Goal: Submit feedback/report problem: Submit feedback/report problem

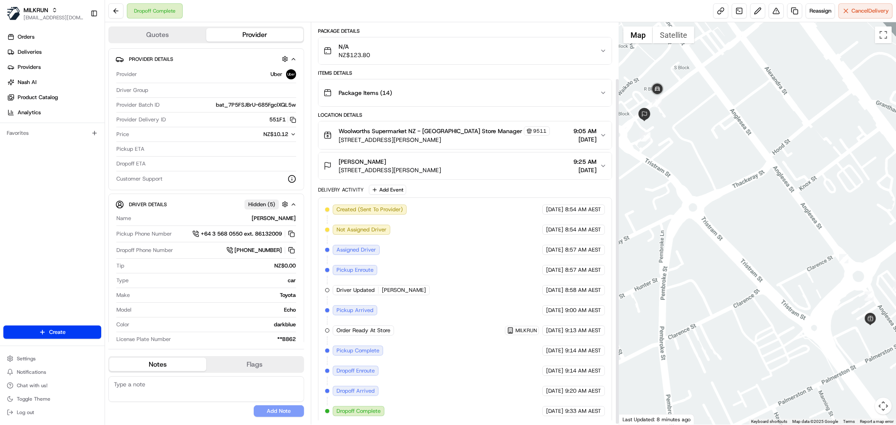
scroll to position [66, 0]
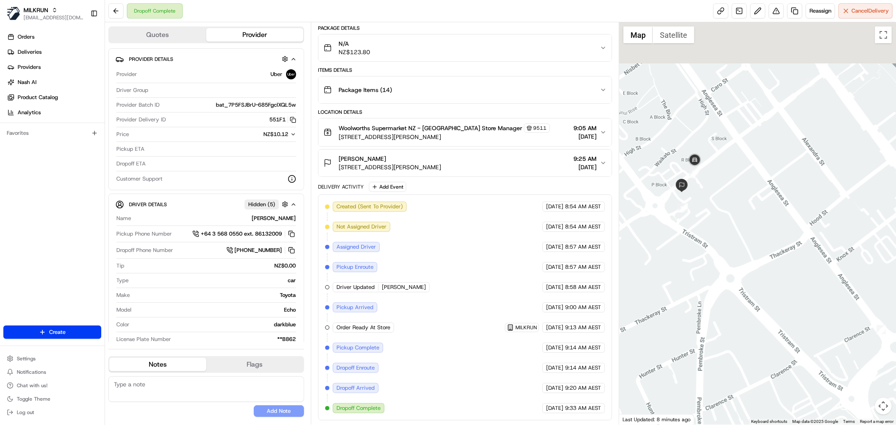
drag, startPoint x: 700, startPoint y: 168, endPoint x: 738, endPoint y: 240, distance: 81.0
click at [738, 240] on div at bounding box center [757, 223] width 277 height 402
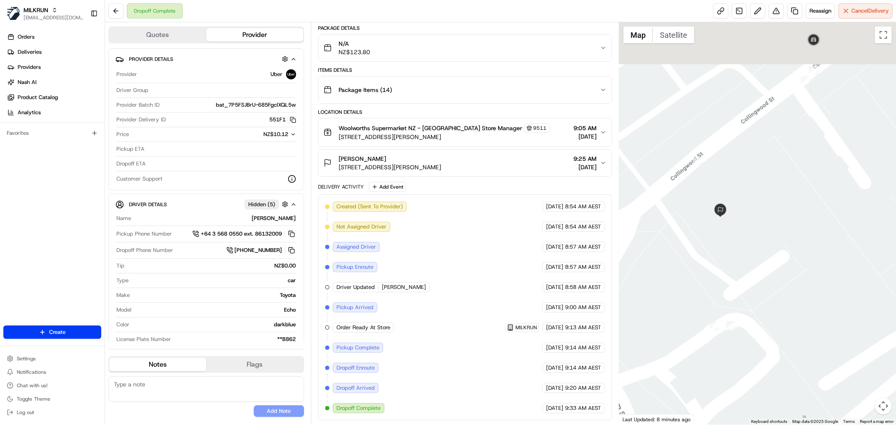
drag, startPoint x: 739, startPoint y: 162, endPoint x: 744, endPoint y: 207, distance: 45.1
click at [744, 207] on div at bounding box center [757, 223] width 277 height 402
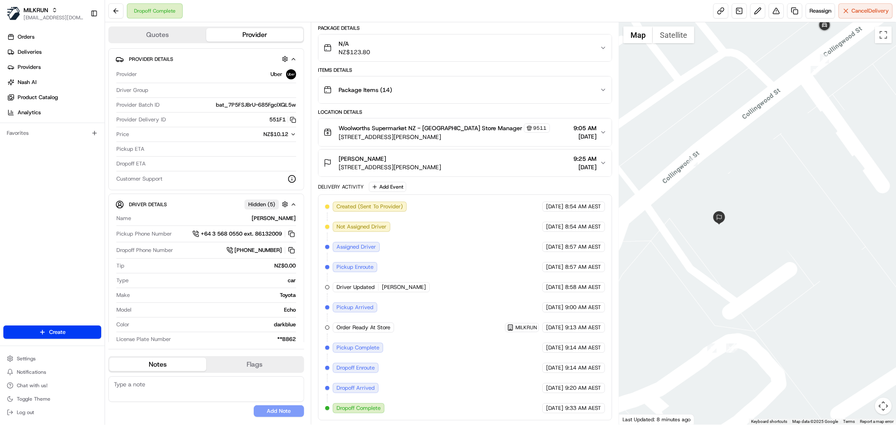
scroll to position [0, 0]
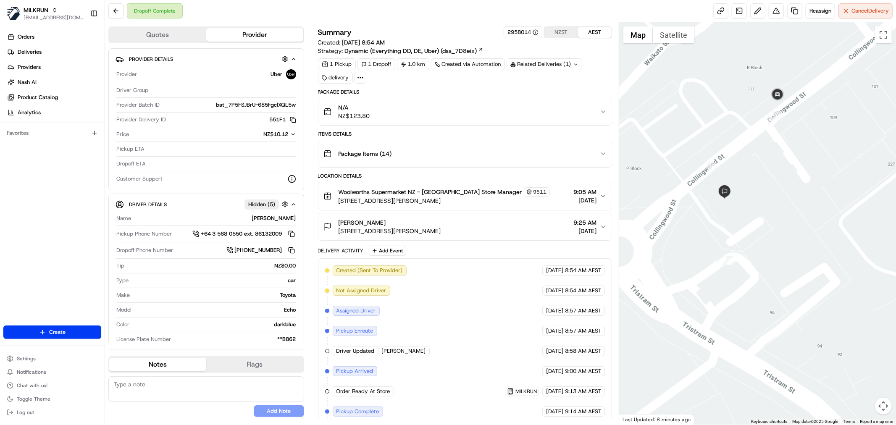
drag, startPoint x: 762, startPoint y: 129, endPoint x: 762, endPoint y: 139, distance: 9.7
click at [762, 139] on div at bounding box center [757, 223] width 277 height 402
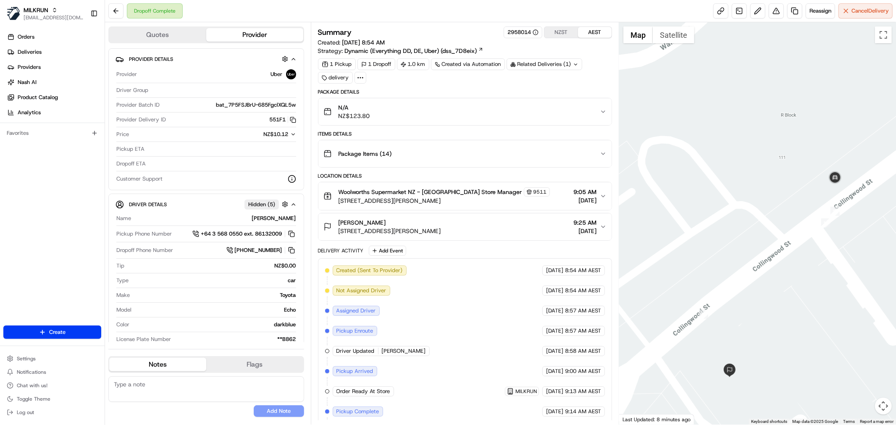
drag, startPoint x: 801, startPoint y: 139, endPoint x: 806, endPoint y: 321, distance: 181.1
click at [806, 321] on div at bounding box center [757, 223] width 277 height 402
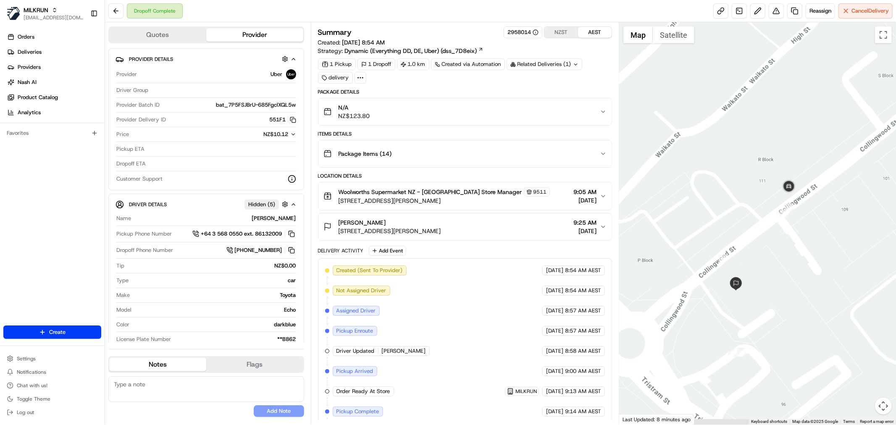
drag, startPoint x: 806, startPoint y: 317, endPoint x: 773, endPoint y: 257, distance: 68.4
click at [773, 257] on div at bounding box center [757, 223] width 277 height 402
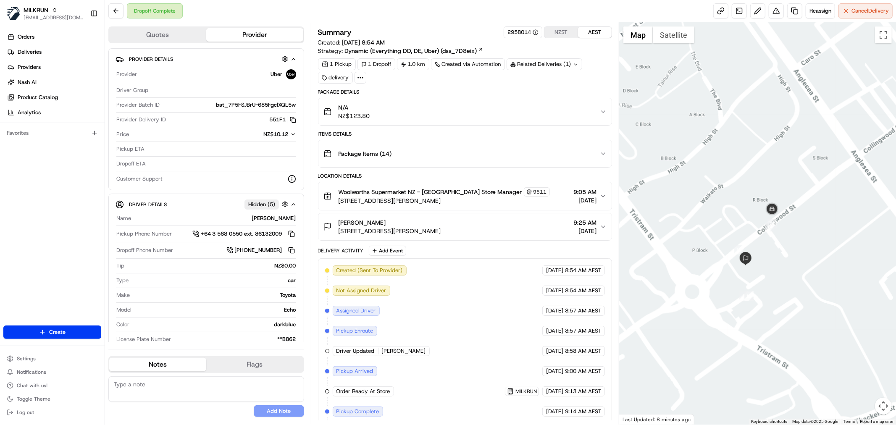
drag, startPoint x: 759, startPoint y: 275, endPoint x: 751, endPoint y: 265, distance: 12.5
click at [759, 273] on div at bounding box center [757, 223] width 277 height 402
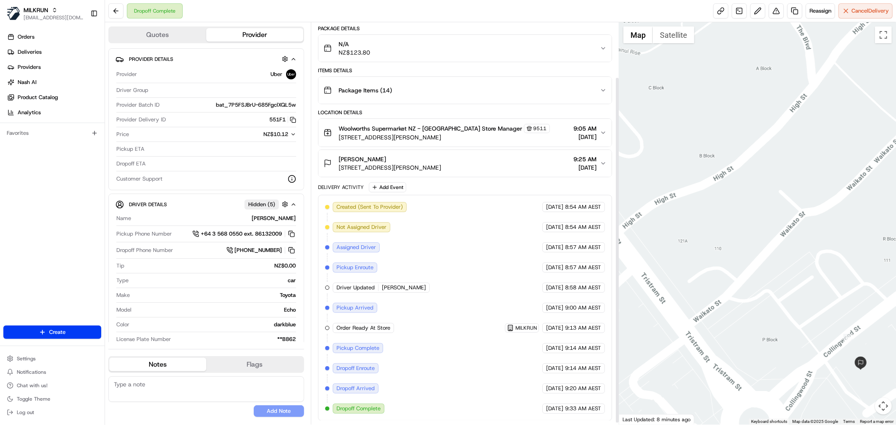
scroll to position [66, 0]
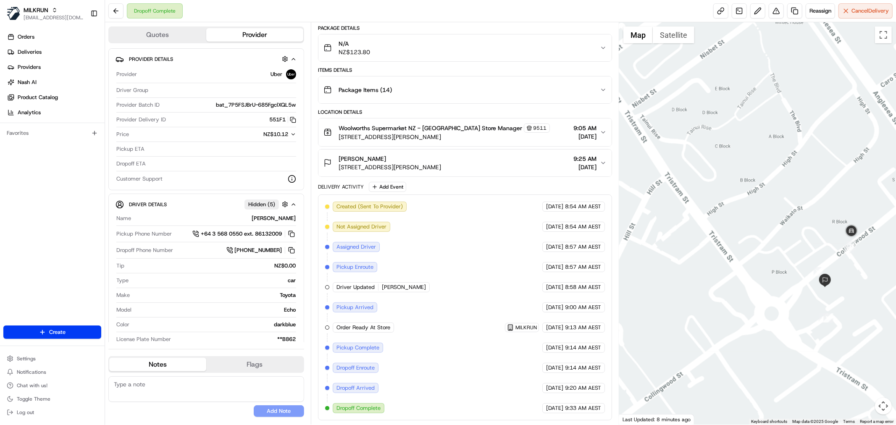
drag, startPoint x: 823, startPoint y: 268, endPoint x: 787, endPoint y: 250, distance: 40.8
click at [818, 259] on div at bounding box center [757, 223] width 277 height 402
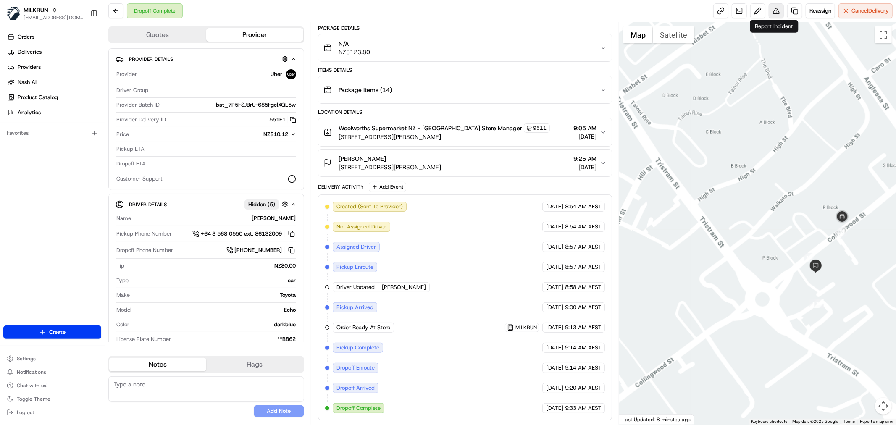
click at [773, 14] on button at bounding box center [776, 10] width 15 height 15
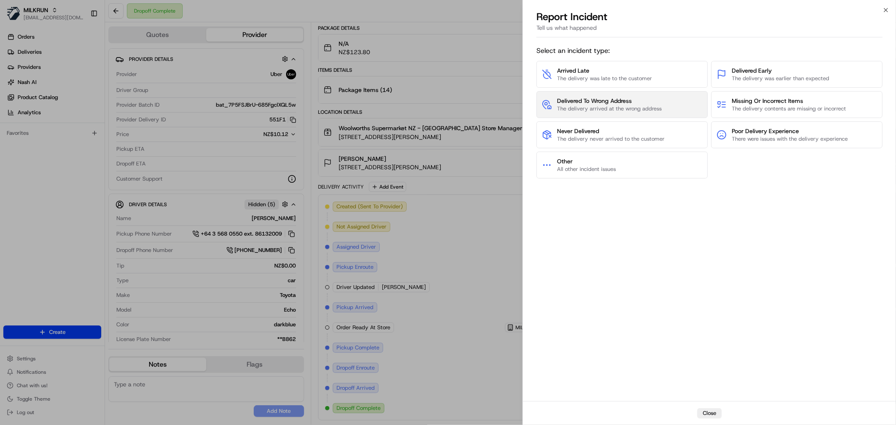
click at [658, 106] on span "The delivery arrived at the wrong address" at bounding box center [609, 109] width 105 height 8
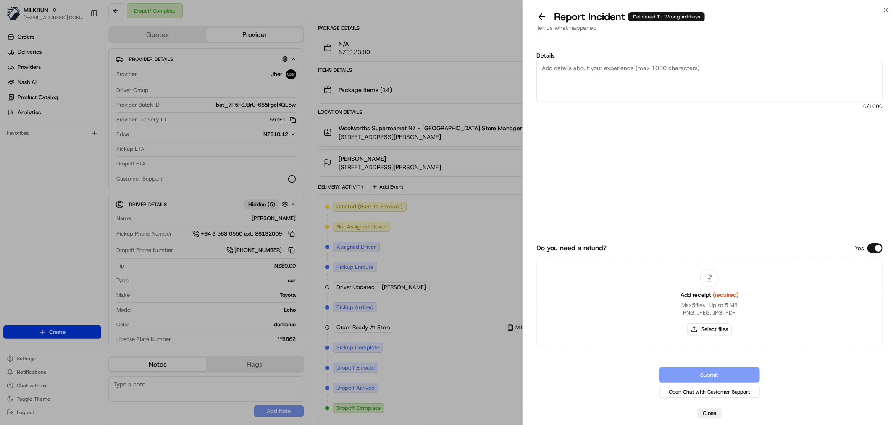
click at [619, 91] on textarea "Details" at bounding box center [709, 80] width 346 height 41
type textarea "Driver delivered the order to the wrong address."
click at [730, 326] on button "Select files" at bounding box center [709, 329] width 45 height 12
type input "C:\fakepath\Screenshot 2025-08-18 094324.png"
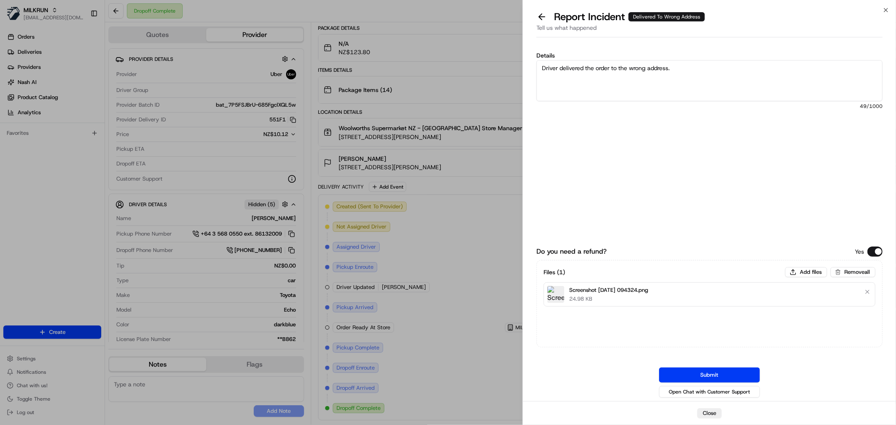
click at [748, 374] on button "Submit" at bounding box center [709, 375] width 101 height 15
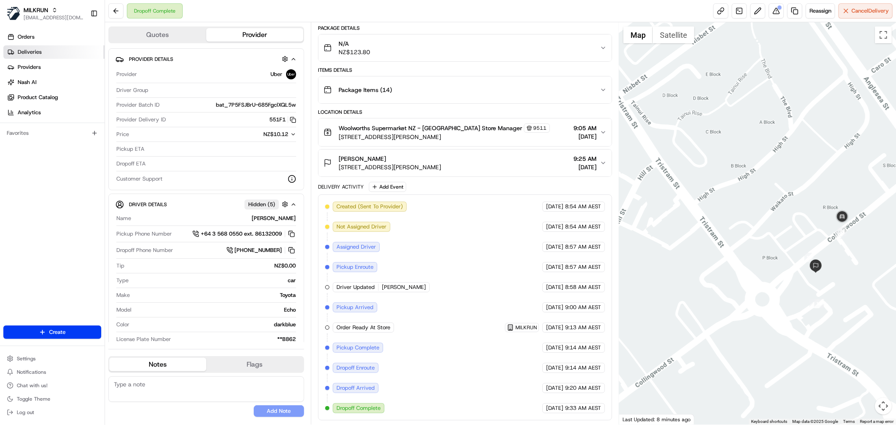
click at [59, 50] on link "Deliveries" at bounding box center [53, 51] width 101 height 13
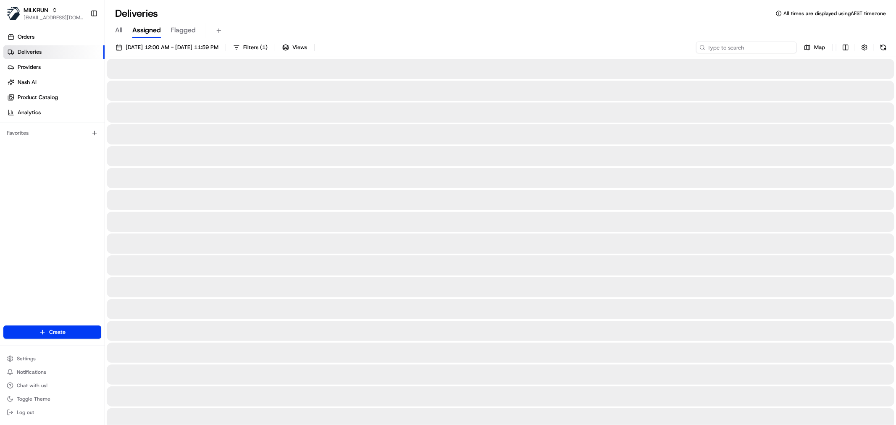
click at [765, 45] on input at bounding box center [746, 48] width 101 height 12
paste input "Sunshine Hardwicke"
type input "Sunshine Hardwicke"
click at [707, 47] on input "Sunshine Hardwicke" at bounding box center [746, 48] width 101 height 12
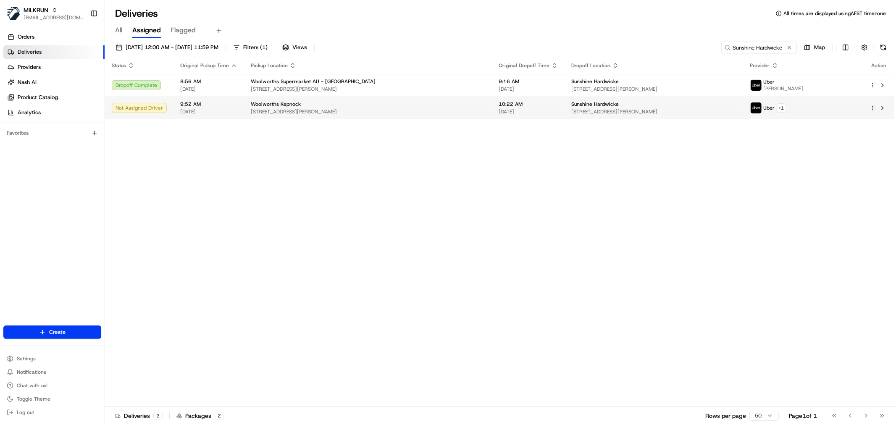
click at [205, 111] on span "[DATE]" at bounding box center [208, 111] width 57 height 7
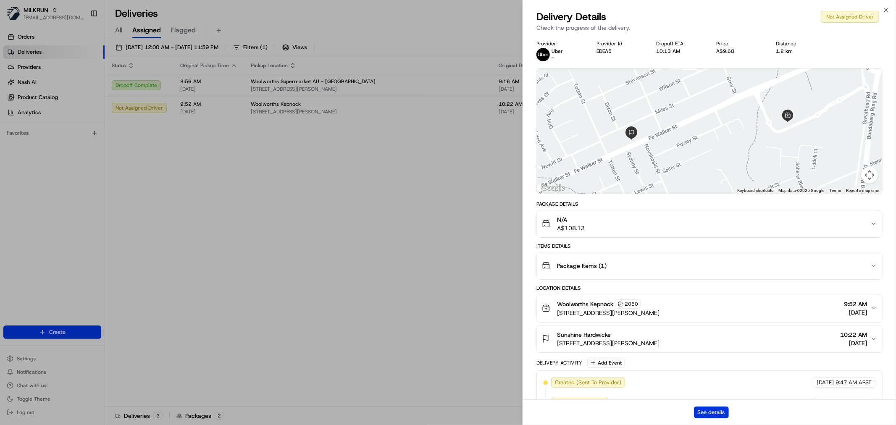
click at [707, 413] on button "See details" at bounding box center [711, 413] width 35 height 12
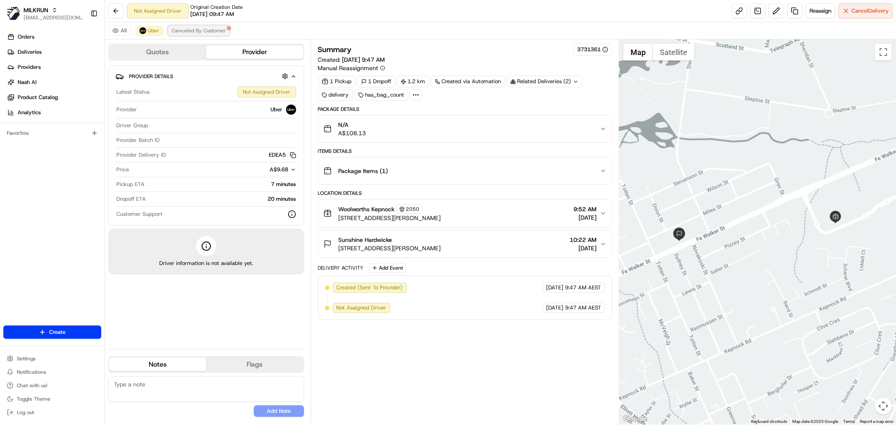
click at [181, 28] on span "Canceled By Customer" at bounding box center [199, 30] width 54 height 7
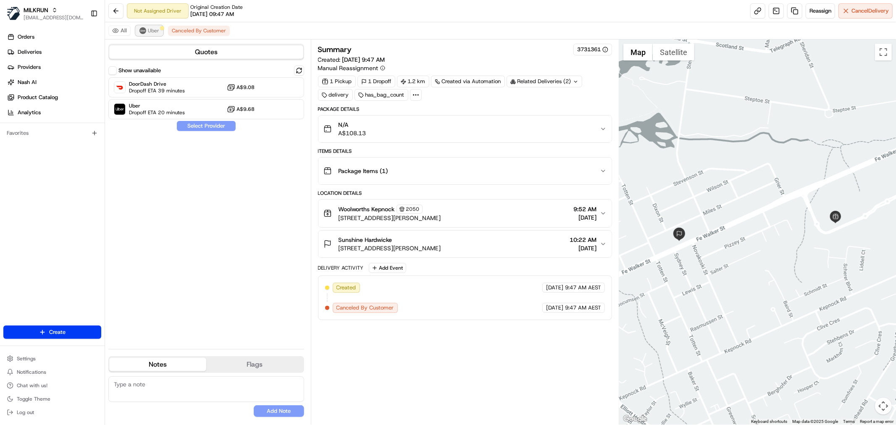
click at [149, 29] on span "Uber" at bounding box center [153, 30] width 11 height 7
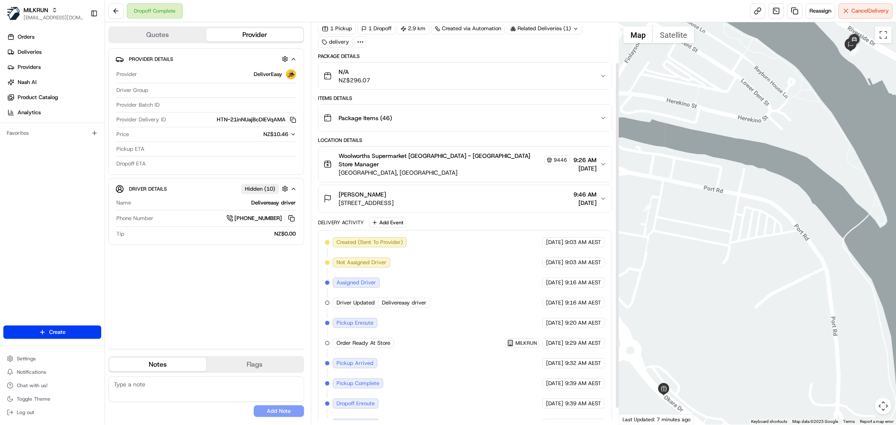
scroll to position [47, 0]
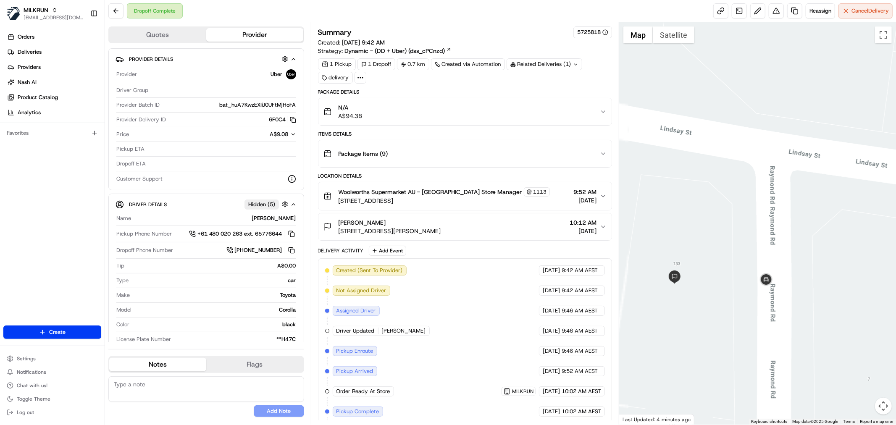
drag, startPoint x: 690, startPoint y: 302, endPoint x: 725, endPoint y: 280, distance: 41.6
click at [725, 280] on div at bounding box center [757, 223] width 277 height 402
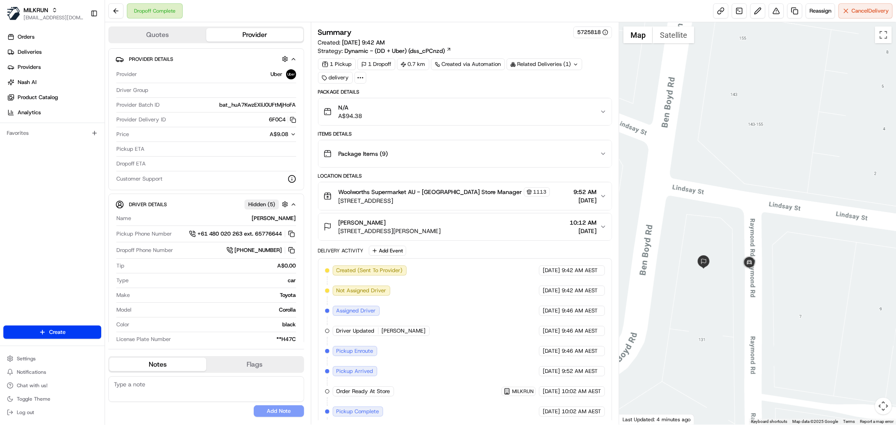
drag, startPoint x: 716, startPoint y: 286, endPoint x: 718, endPoint y: 275, distance: 11.6
click at [718, 275] on div at bounding box center [757, 223] width 277 height 402
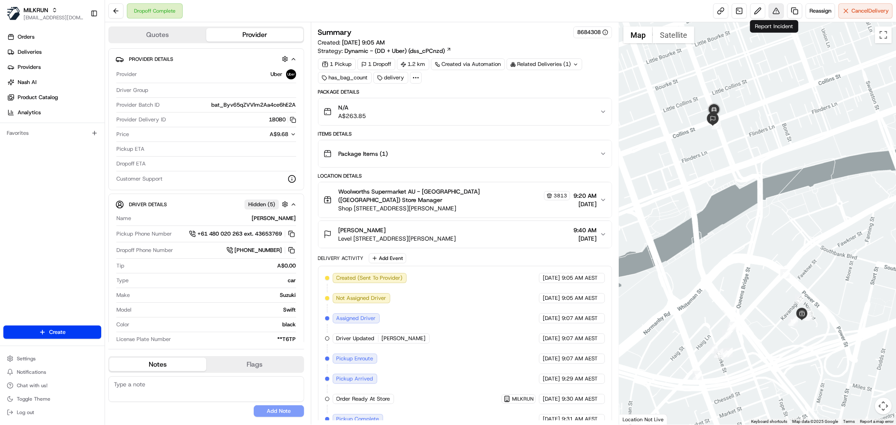
click at [775, 12] on button at bounding box center [776, 10] width 15 height 15
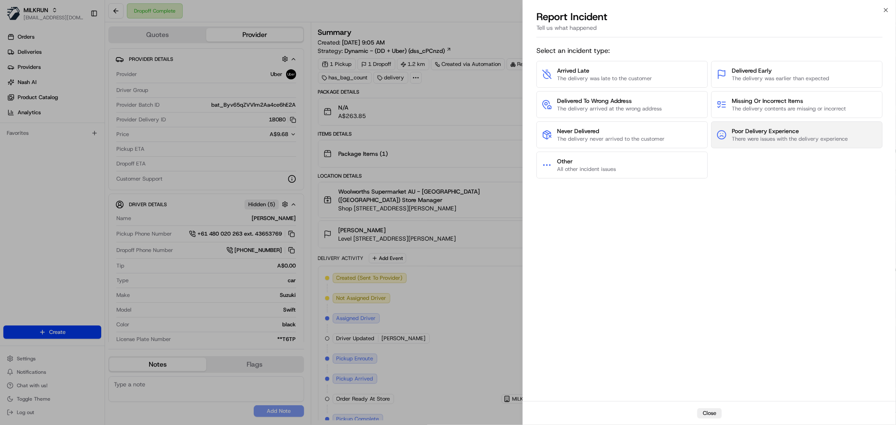
click at [735, 142] on span "There were issues with the delivery experience" at bounding box center [790, 139] width 116 height 8
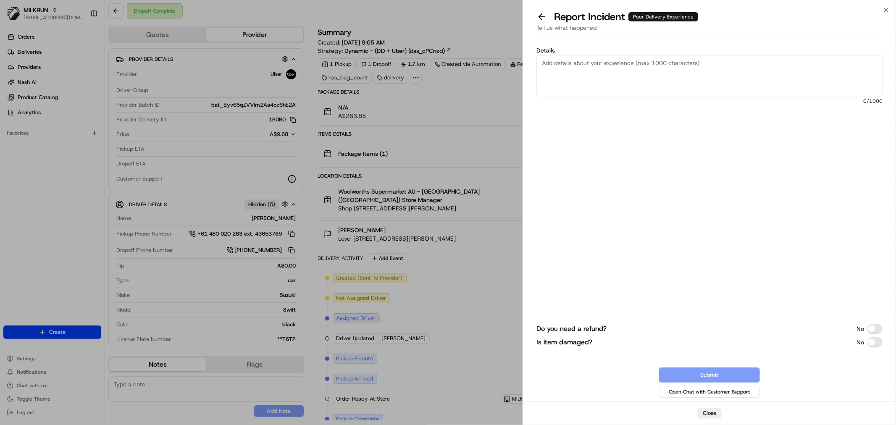
click at [646, 89] on textarea "Details" at bounding box center [709, 75] width 346 height 41
paste textarea "The customer is facing an issue with their last order delivery. The order was n…"
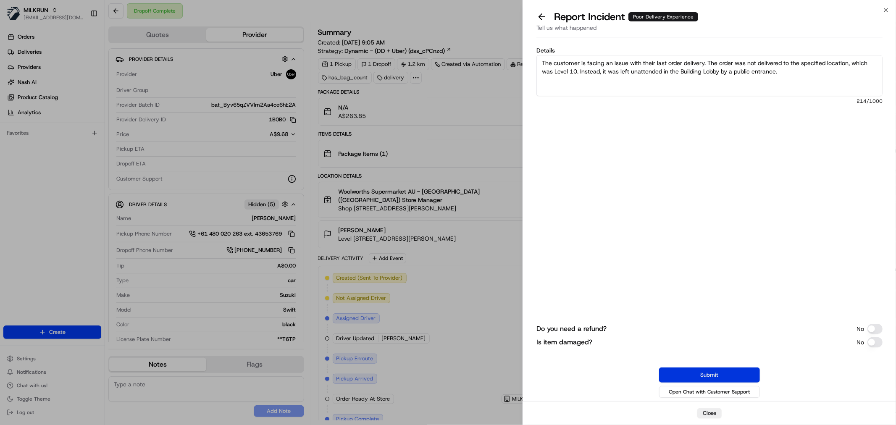
type textarea "The customer is facing an issue with their last order delivery. The order was n…"
click at [718, 370] on button "Submit" at bounding box center [709, 375] width 101 height 15
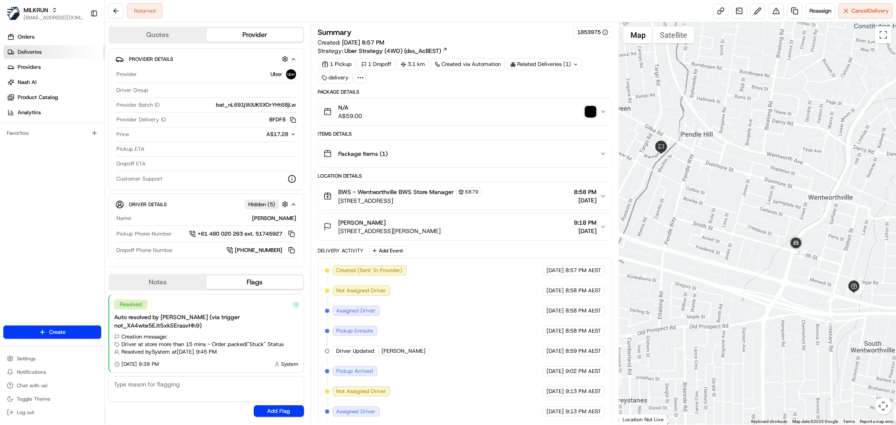
click at [48, 47] on link "Deliveries" at bounding box center [53, 51] width 101 height 13
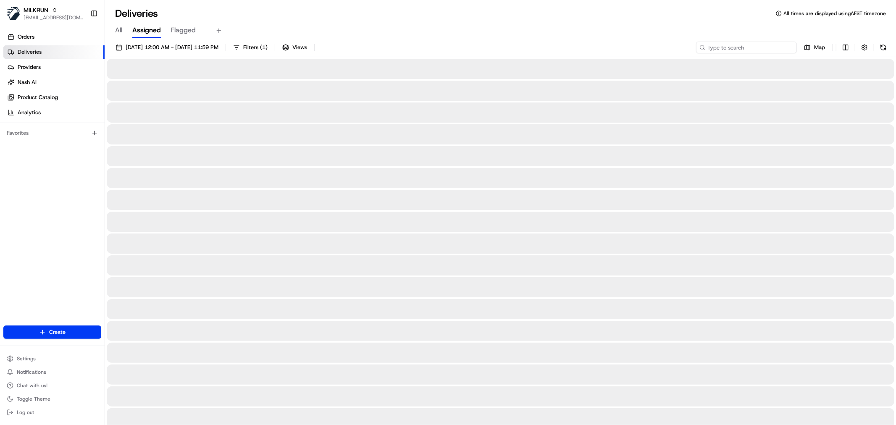
click at [741, 47] on input at bounding box center [746, 48] width 101 height 12
paste input "[PERSON_NAME]"
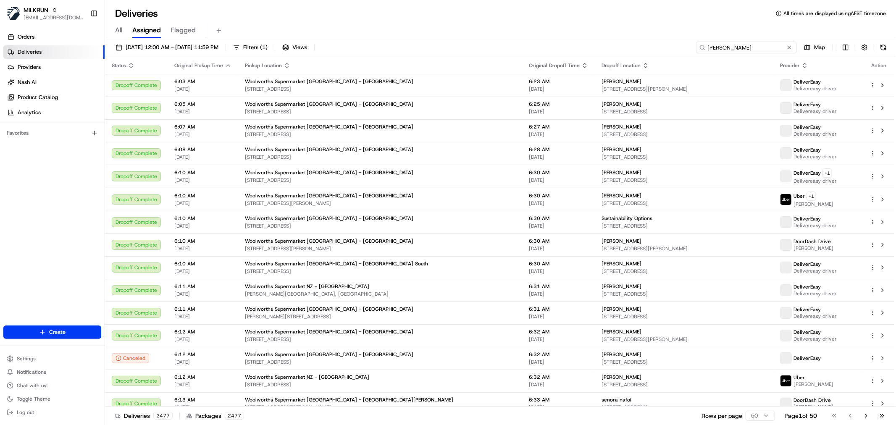
type input "[PERSON_NAME]"
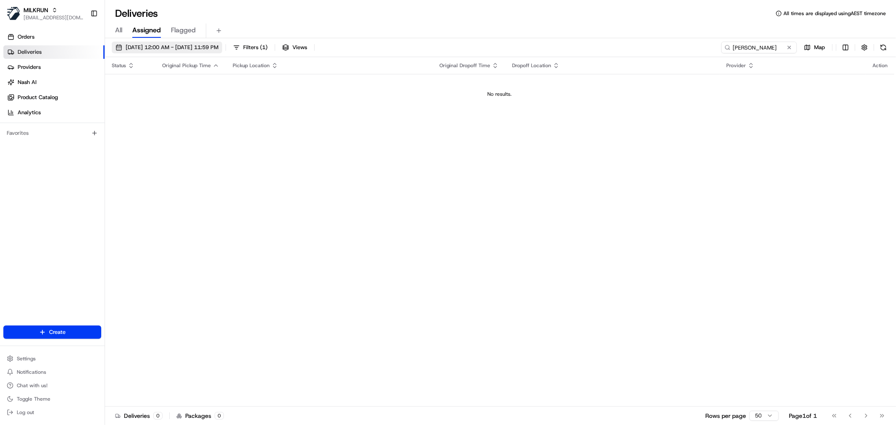
click at [200, 44] on span "[DATE] 12:00 AM - [DATE] 11:59 PM" at bounding box center [172, 48] width 93 height 8
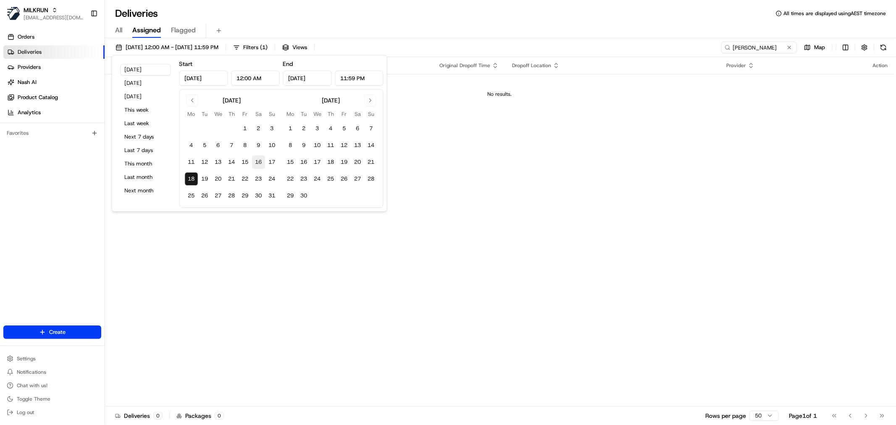
click at [262, 163] on button "16" at bounding box center [258, 161] width 13 height 13
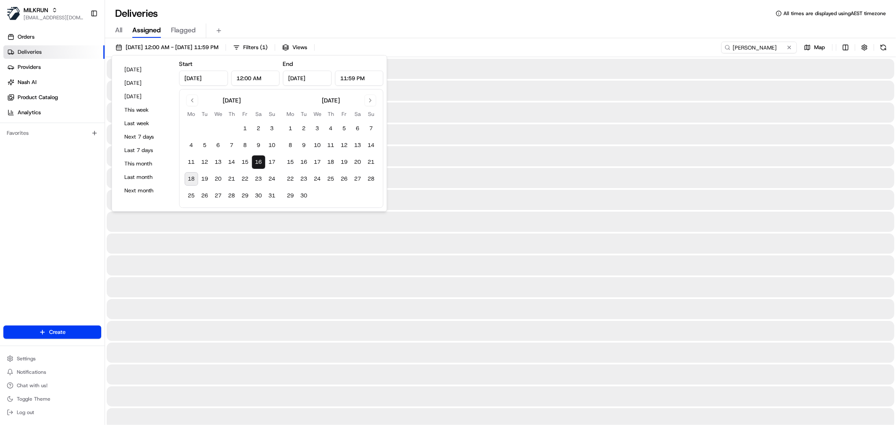
type input "[DATE]"
click at [490, 184] on div at bounding box center [501, 178] width 788 height 20
